Goal: Information Seeking & Learning: Learn about a topic

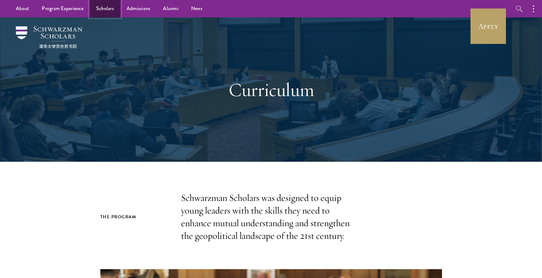
click at [96, 9] on link "Scholars" at bounding box center [105, 8] width 30 height 17
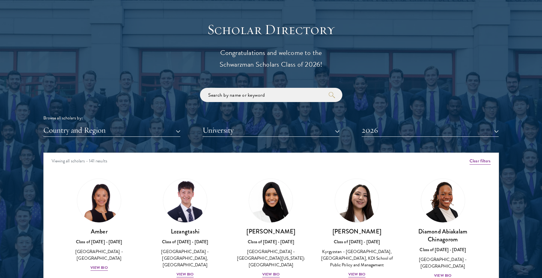
scroll to position [704, 0]
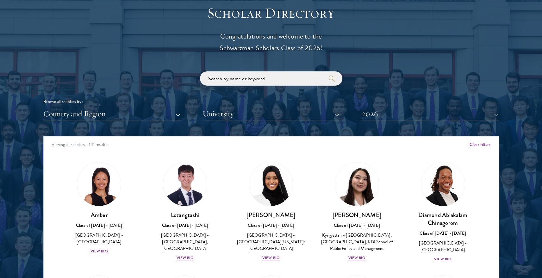
click at [238, 80] on input "search" at bounding box center [271, 79] width 142 height 14
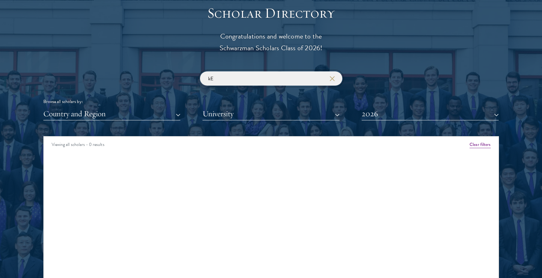
type input "k"
type input "j"
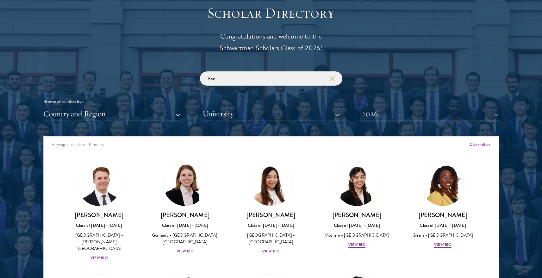
click at [369, 109] on button "2026" at bounding box center [430, 114] width 137 height 13
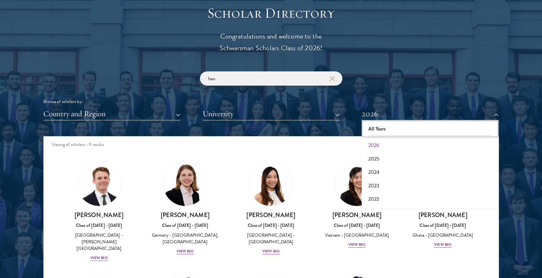
click at [381, 127] on button "All Years" at bounding box center [430, 128] width 133 height 13
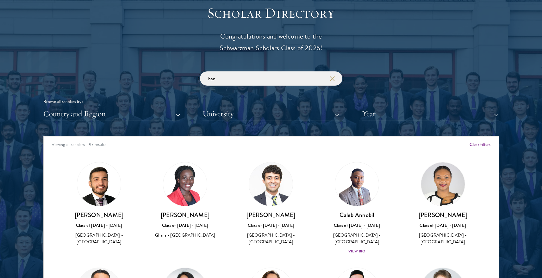
click at [247, 80] on input "han" at bounding box center [271, 79] width 142 height 14
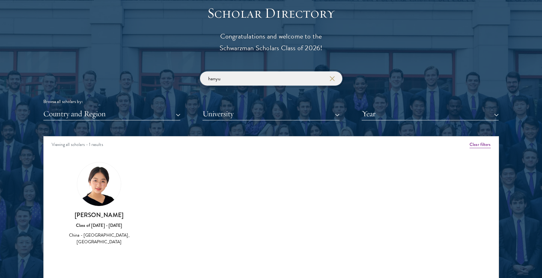
type input "hanyu"
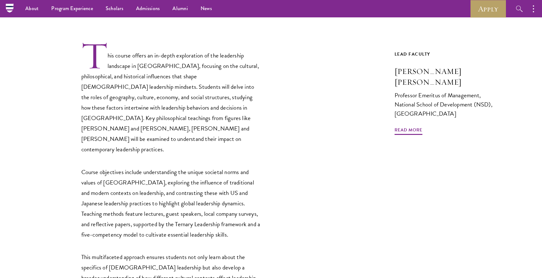
scroll to position [129, 0]
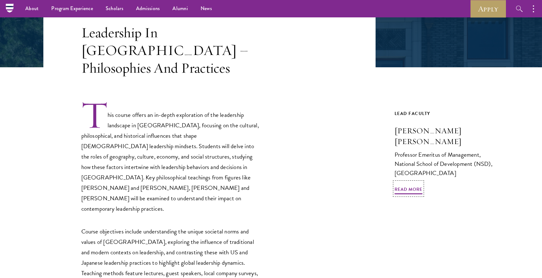
click at [395, 126] on h3 "John Zhuang Yang" at bounding box center [447, 137] width 104 height 22
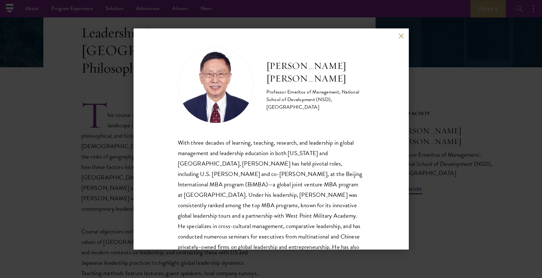
drag, startPoint x: 497, startPoint y: 184, endPoint x: 533, endPoint y: 174, distance: 37.2
click at [497, 184] on div "John Zhuang Yang Professor Emeritus of Management, National School of Developme…" at bounding box center [271, 139] width 542 height 278
